Goal: Task Accomplishment & Management: Use online tool/utility

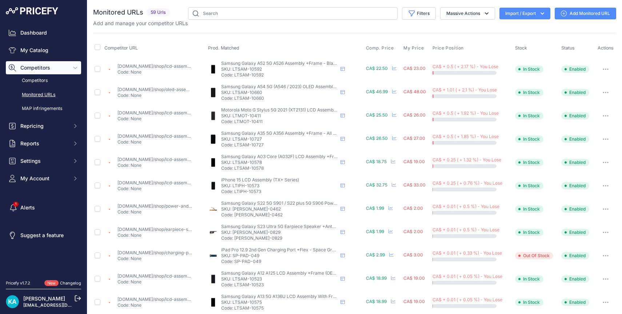
click at [44, 13] on img at bounding box center [32, 10] width 52 height 7
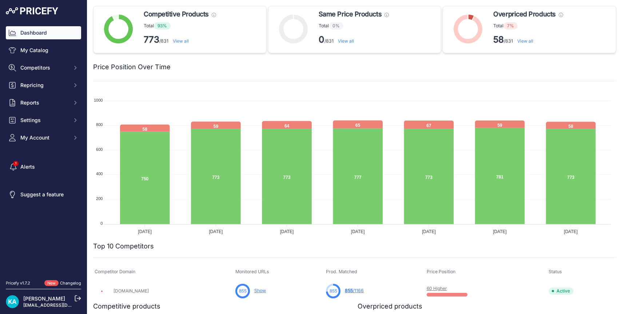
click at [524, 41] on link "View all" at bounding box center [526, 40] width 16 height 5
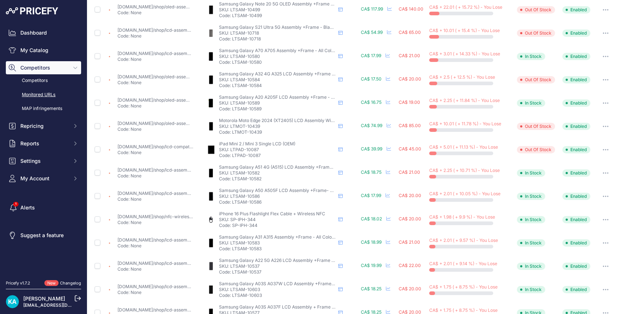
scroll to position [239, 0]
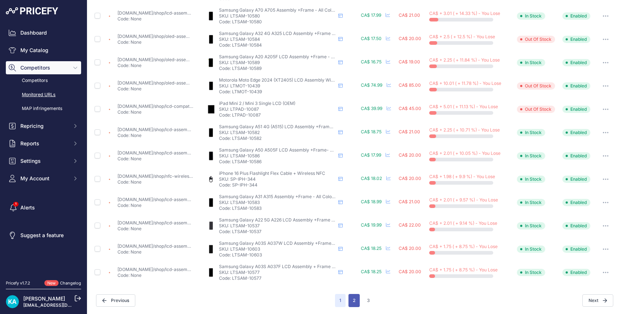
click at [350, 302] on button "2" at bounding box center [354, 300] width 11 height 13
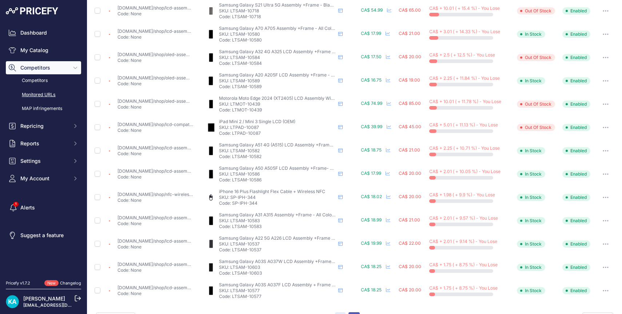
scroll to position [258, 0]
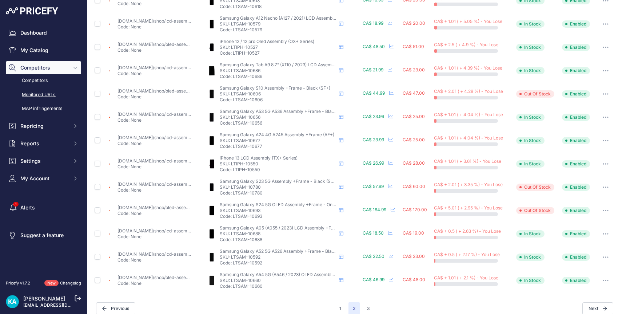
scroll to position [239, 0]
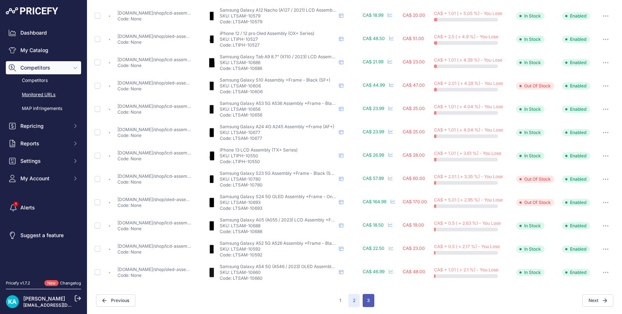
click at [367, 301] on button "3" at bounding box center [369, 300] width 12 height 13
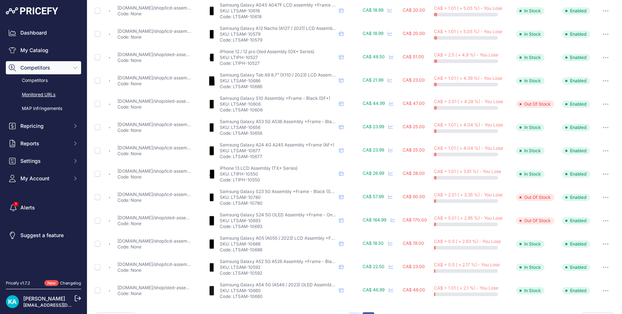
scroll to position [258, 0]
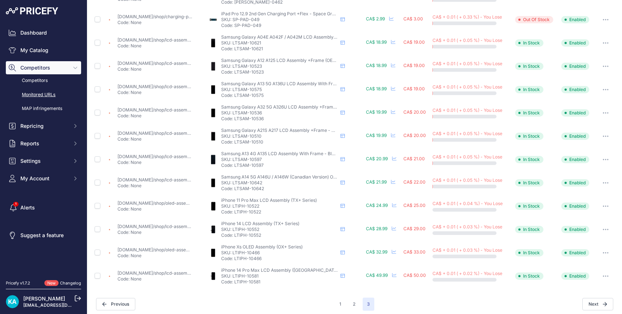
scroll to position [193, 0]
